Goal: Task Accomplishment & Management: Manage account settings

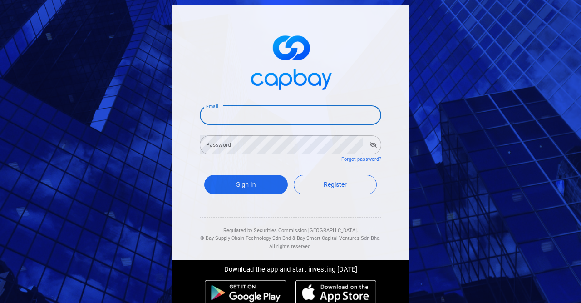
click at [236, 122] on input "Email" at bounding box center [291, 115] width 182 height 19
type input "l"
type input "[EMAIL_ADDRESS][DOMAIN_NAME]"
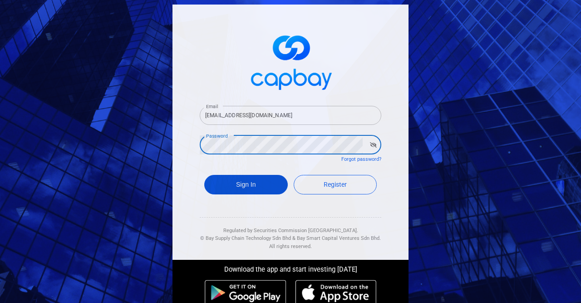
click at [255, 185] on button "Sign In" at bounding box center [246, 185] width 84 height 20
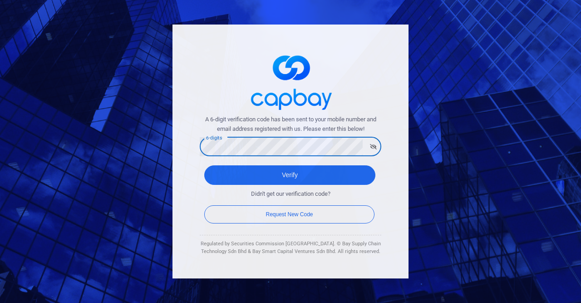
click at [204, 165] on button "Verify" at bounding box center [289, 175] width 171 height 20
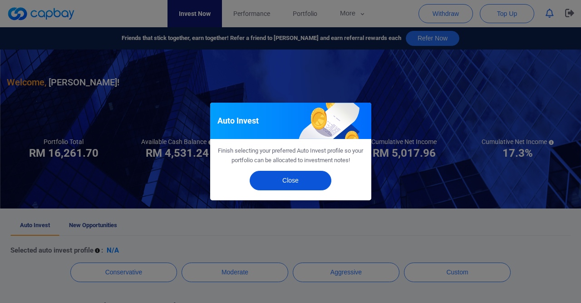
click at [303, 180] on button "Close" at bounding box center [291, 181] width 82 height 20
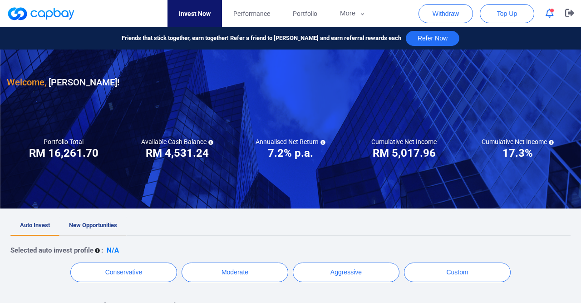
click at [114, 226] on span "New Opportunities" at bounding box center [93, 225] width 48 height 7
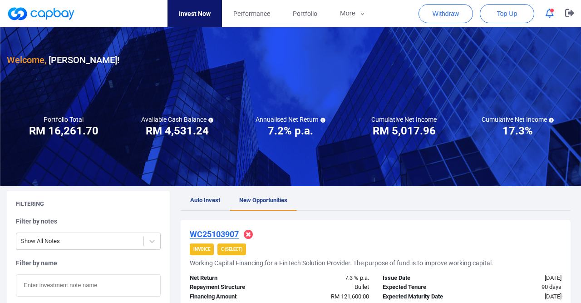
click at [213, 202] on span "Auto Invest" at bounding box center [205, 200] width 30 height 7
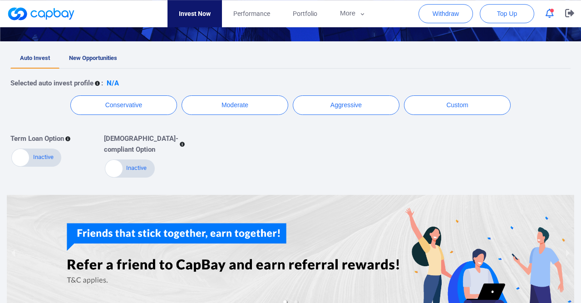
scroll to position [79, 0]
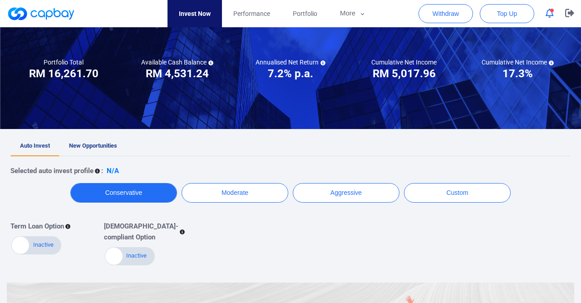
click at [120, 189] on button "Conservative" at bounding box center [123, 193] width 107 height 20
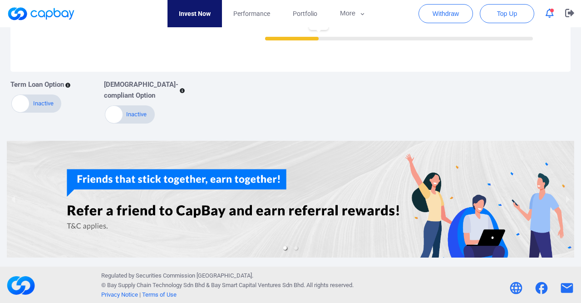
scroll to position [166, 0]
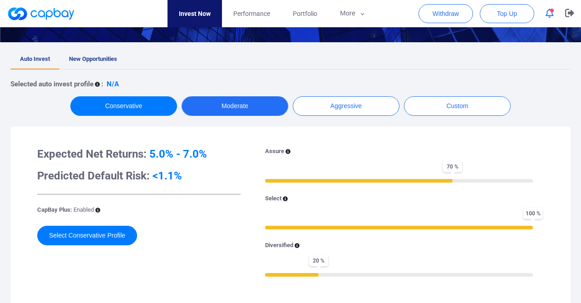
click at [251, 108] on button "Moderate" at bounding box center [235, 106] width 107 height 20
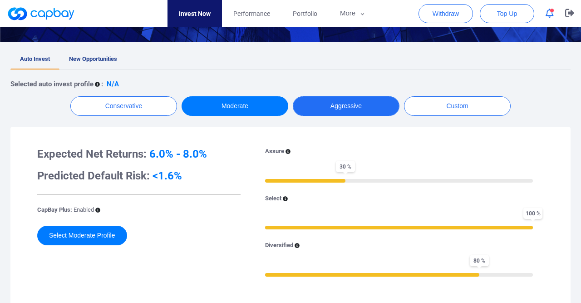
click at [333, 107] on button "Aggressive" at bounding box center [346, 106] width 107 height 20
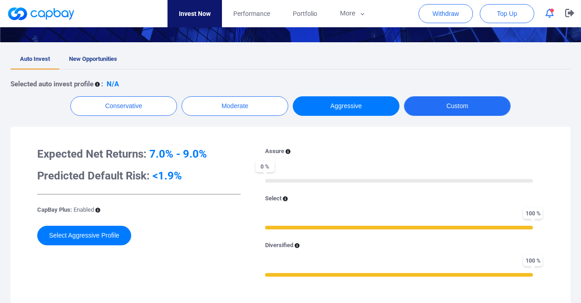
click at [447, 106] on button "Custom" at bounding box center [457, 106] width 107 height 20
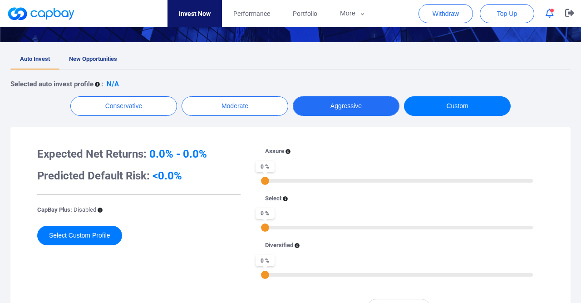
click at [318, 102] on button "Aggressive" at bounding box center [346, 106] width 107 height 20
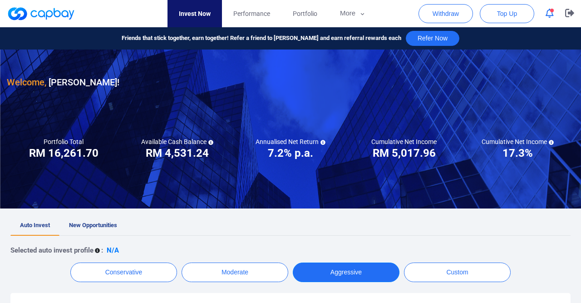
scroll to position [94, 0]
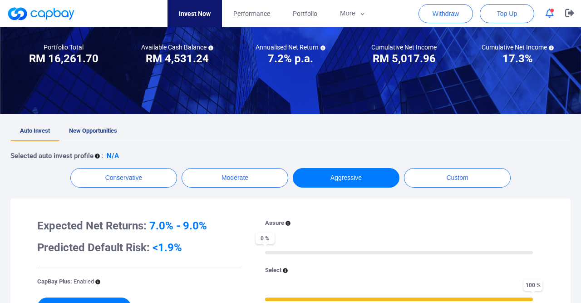
click at [67, 56] on h3 "RM 16,261.70" at bounding box center [64, 58] width 70 height 15
click at [242, 10] on span "Performance" at bounding box center [251, 14] width 37 height 10
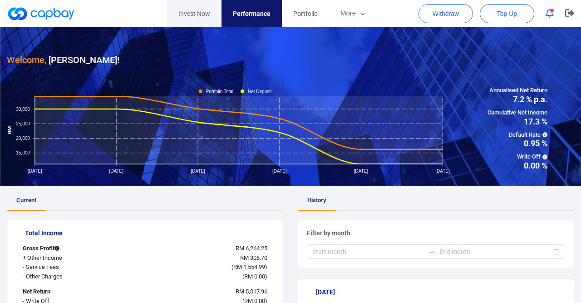
click at [193, 11] on link "Invest Now" at bounding box center [194, 13] width 55 height 27
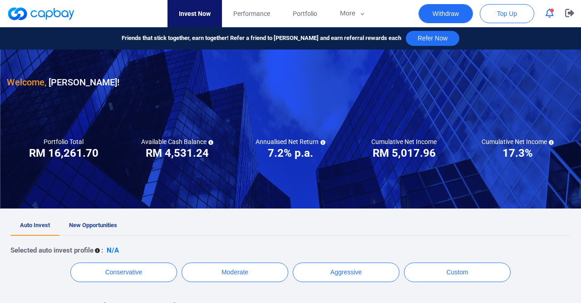
click at [462, 15] on button "Withdraw" at bounding box center [446, 13] width 55 height 19
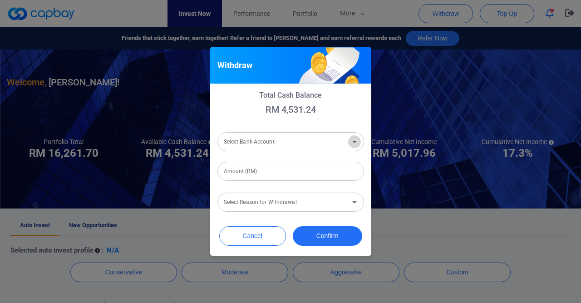
click at [358, 143] on icon "Open" at bounding box center [354, 141] width 11 height 11
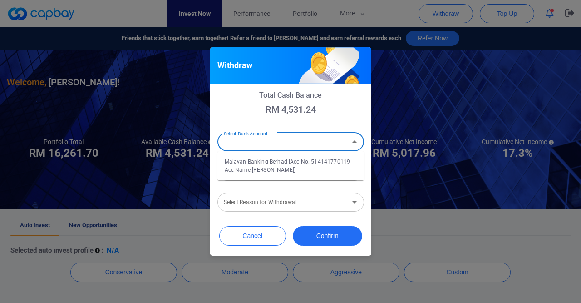
click at [284, 170] on li "Malayan Banking Berhad [Acc No: 514141770119 - Acc Name:[PERSON_NAME]]" at bounding box center [291, 166] width 147 height 22
type input "Malayan Banking Berhad [Acc No: 514141770119 - Acc Name:[PERSON_NAME]]"
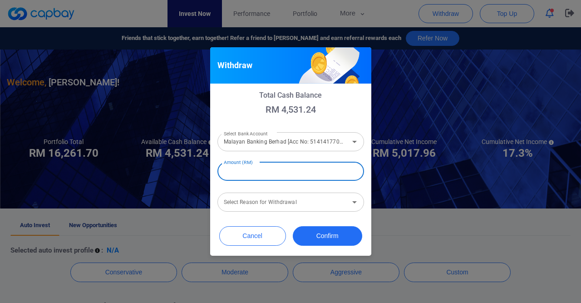
click at [263, 172] on input "Amount (RM)" at bounding box center [291, 171] width 147 height 19
type input "RM 4,530"
drag, startPoint x: 300, startPoint y: 213, endPoint x: 309, endPoint y: 208, distance: 10.0
click at [301, 212] on div "Total Cash Balance RM 4,531.24 Select Bank Account Malayan Banking Berhad [Acc …" at bounding box center [290, 152] width 161 height 137
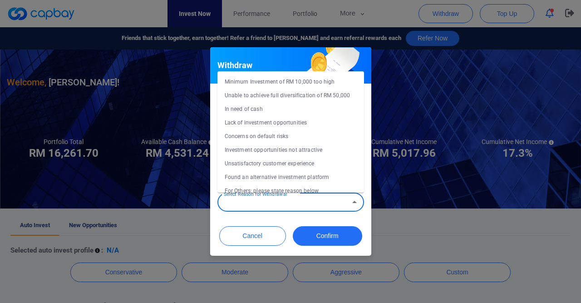
click at [310, 206] on input "Select Reason for Withdrawal" at bounding box center [283, 202] width 126 height 17
click at [360, 206] on icon "Close" at bounding box center [354, 202] width 11 height 11
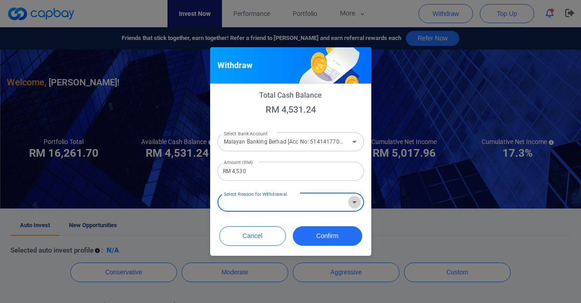
click at [354, 204] on icon "Open" at bounding box center [354, 202] width 11 height 11
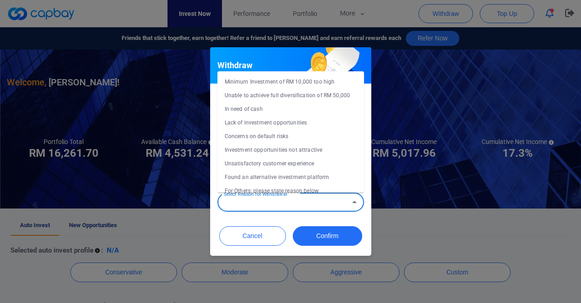
scroll to position [9, 0]
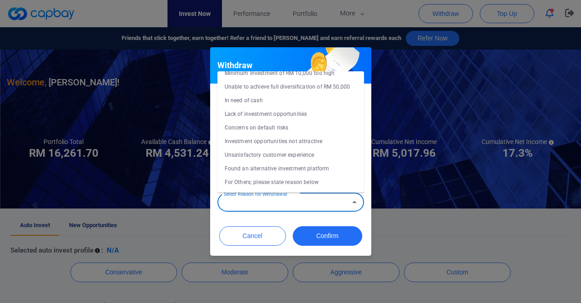
click at [275, 129] on li "Concerns on default risks" at bounding box center [291, 128] width 147 height 14
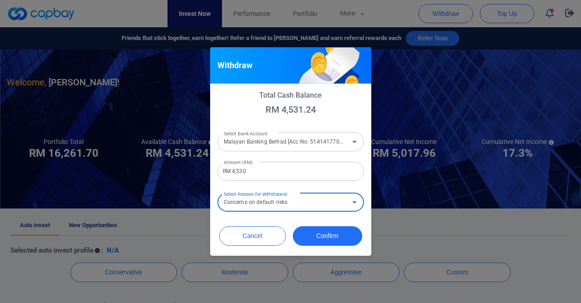
type input "Concerns on default risks"
click at [325, 237] on button "Confirm" at bounding box center [328, 236] width 70 height 20
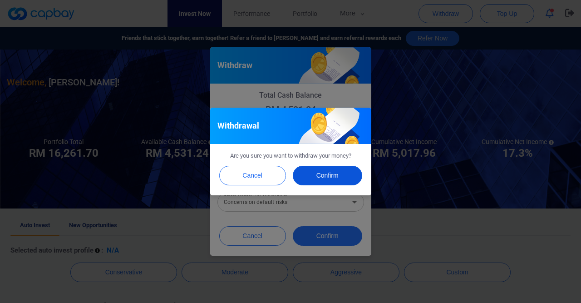
click at [330, 178] on button "Confirm" at bounding box center [328, 176] width 70 height 20
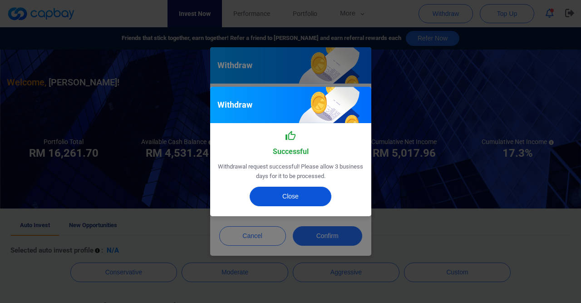
click at [288, 199] on button "Close" at bounding box center [291, 197] width 82 height 20
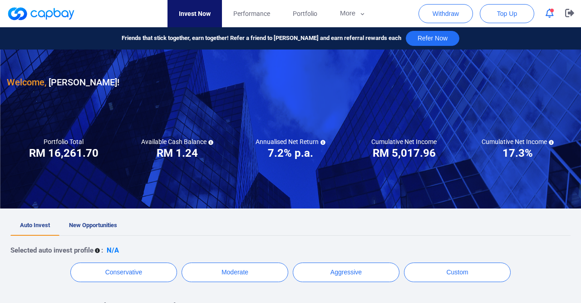
click at [555, 15] on button "button" at bounding box center [549, 13] width 17 height 14
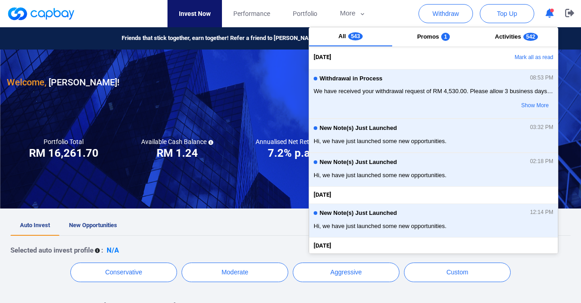
click at [553, 13] on icon "button" at bounding box center [550, 14] width 8 height 10
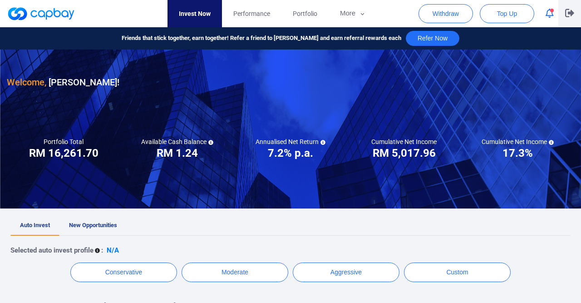
click at [573, 18] on button "button" at bounding box center [570, 13] width 23 height 27
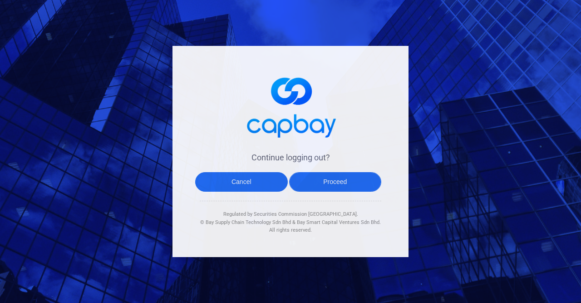
click at [322, 178] on button "Proceed" at bounding box center [335, 182] width 93 height 20
